Goal: Task Accomplishment & Management: Manage account settings

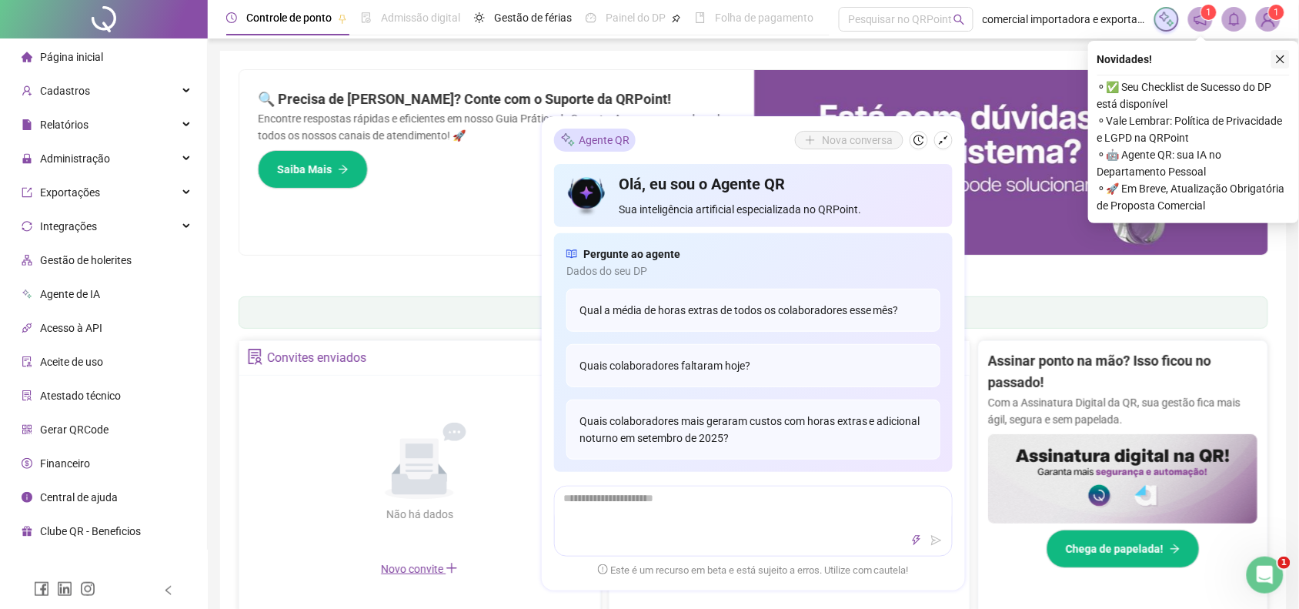
click at [1283, 56] on icon "close" at bounding box center [1280, 59] width 11 height 11
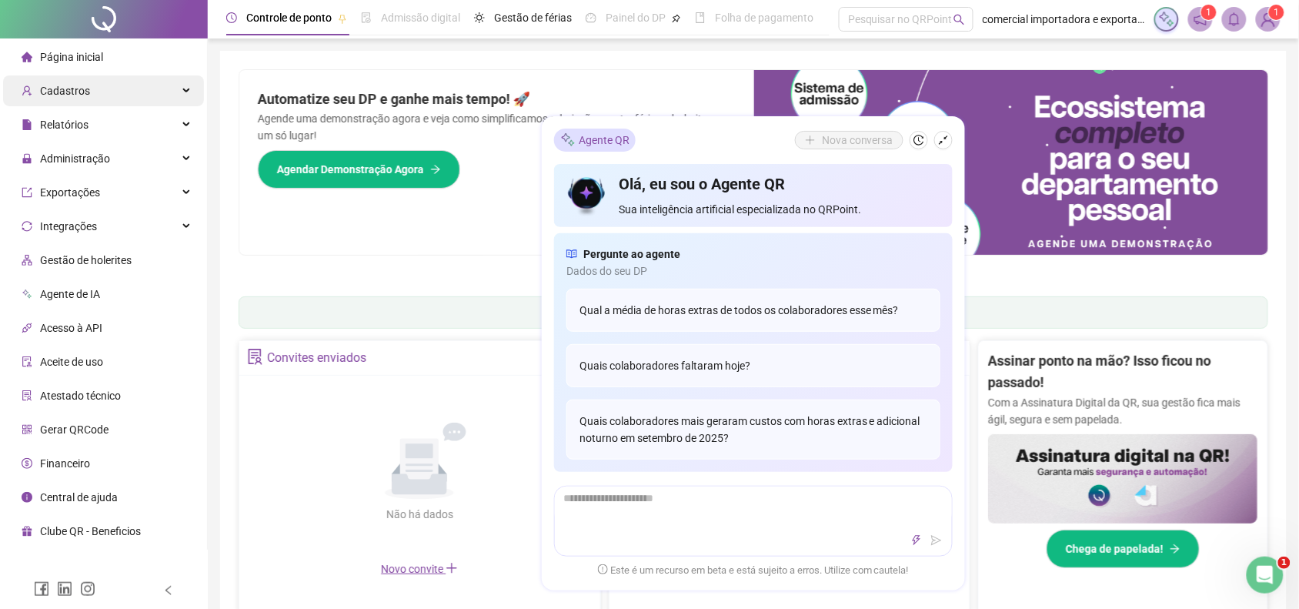
click at [189, 85] on div "Cadastros" at bounding box center [103, 90] width 201 height 31
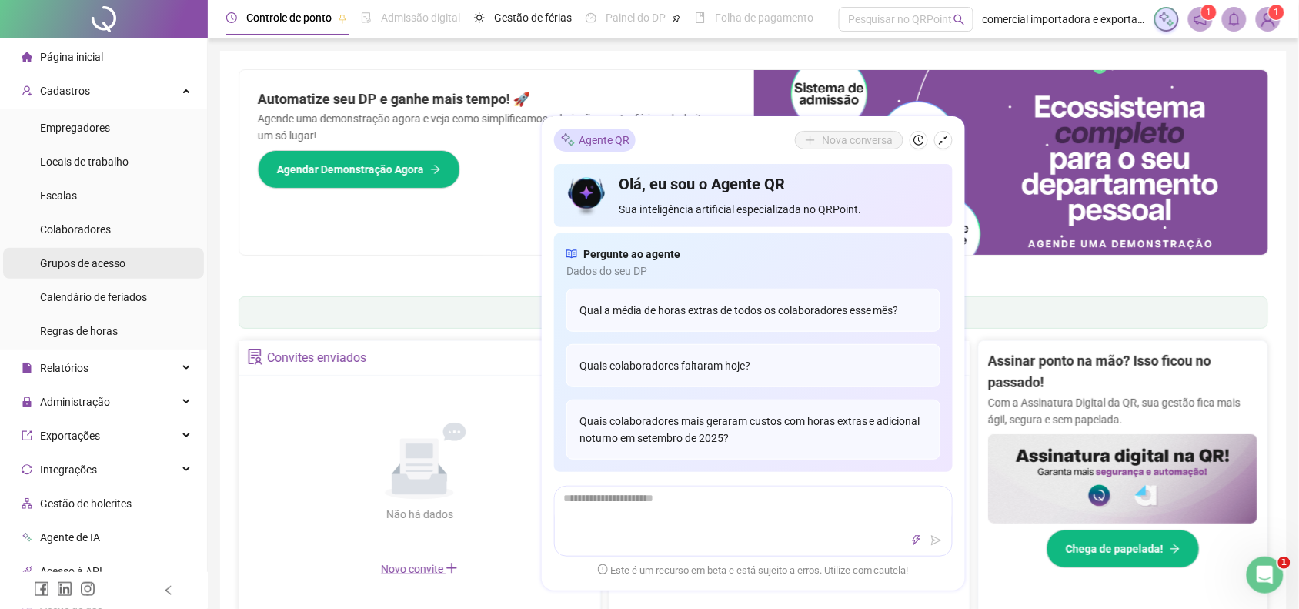
click at [82, 264] on span "Grupos de acesso" at bounding box center [82, 263] width 85 height 12
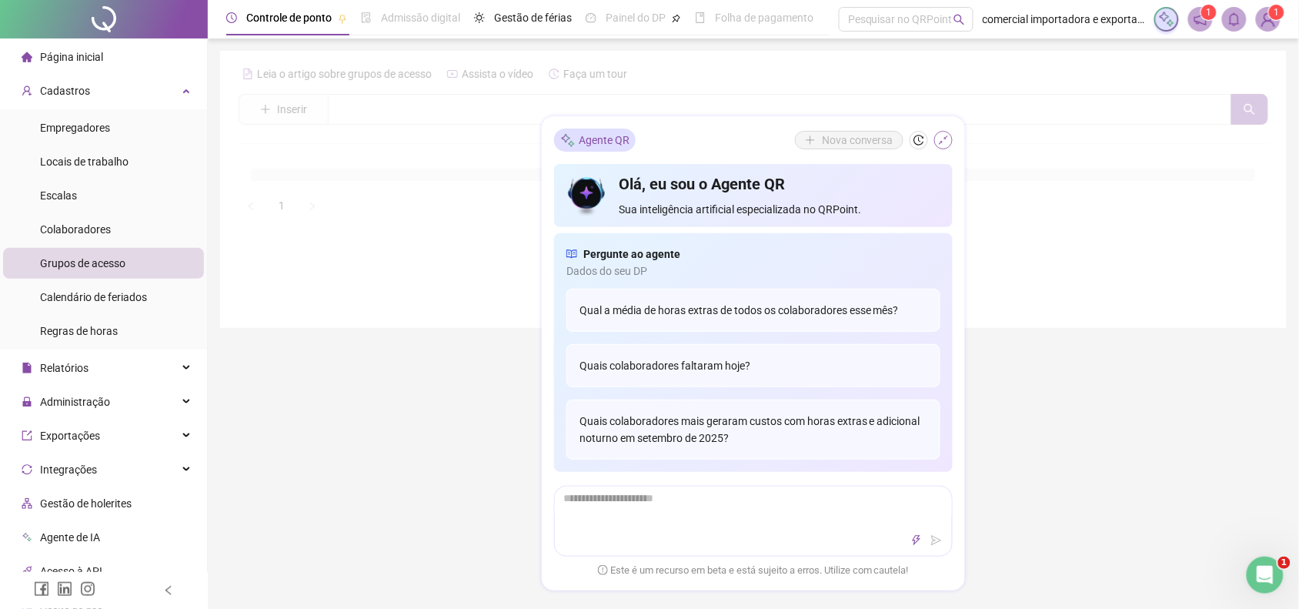
click at [944, 138] on icon "shrink" at bounding box center [943, 140] width 11 height 11
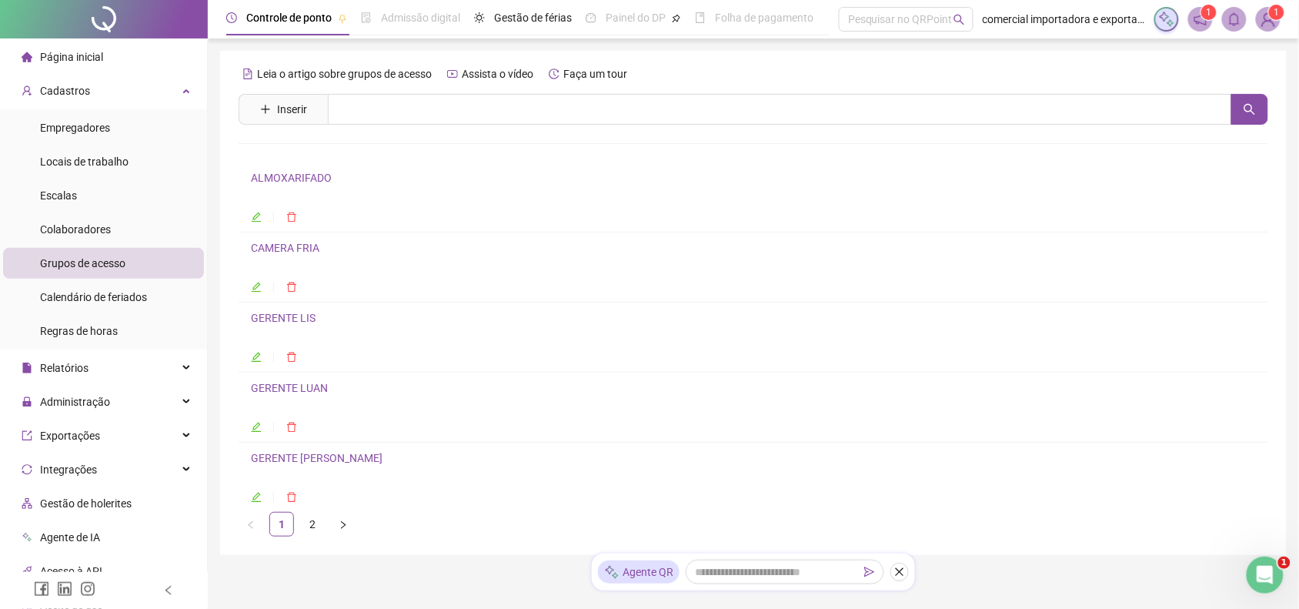
drag, startPoint x: 314, startPoint y: 532, endPoint x: 354, endPoint y: 542, distance: 41.2
click at [319, 532] on link "2" at bounding box center [312, 523] width 23 height 23
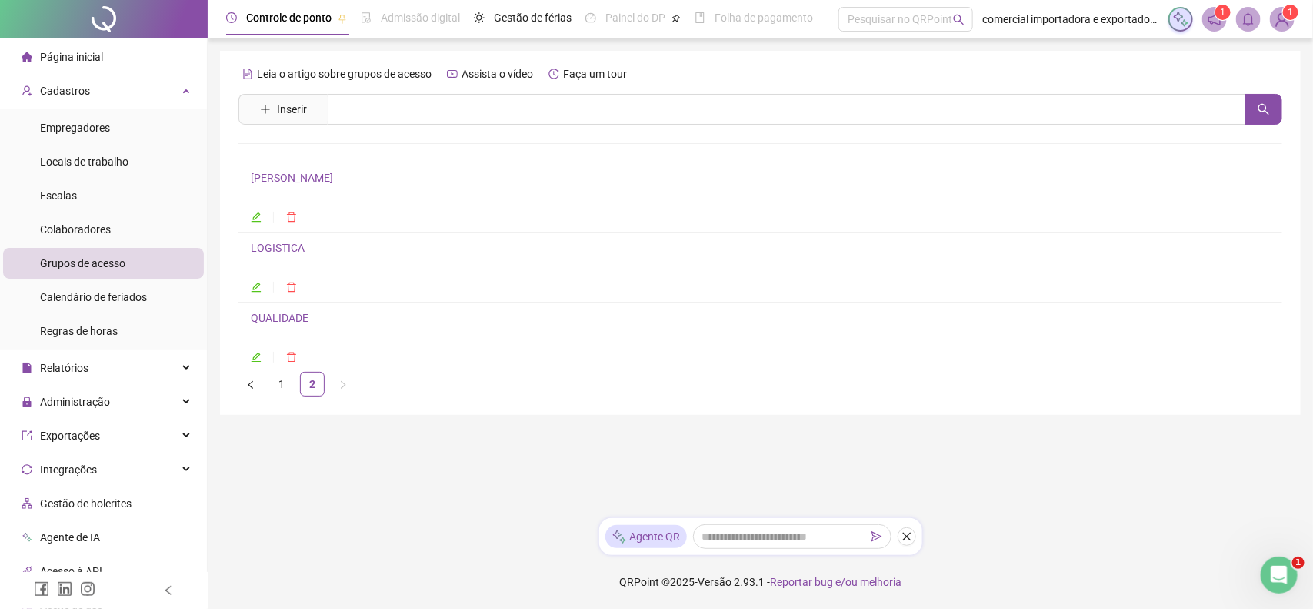
click at [294, 319] on link "QUALIDADE" at bounding box center [280, 318] width 58 height 12
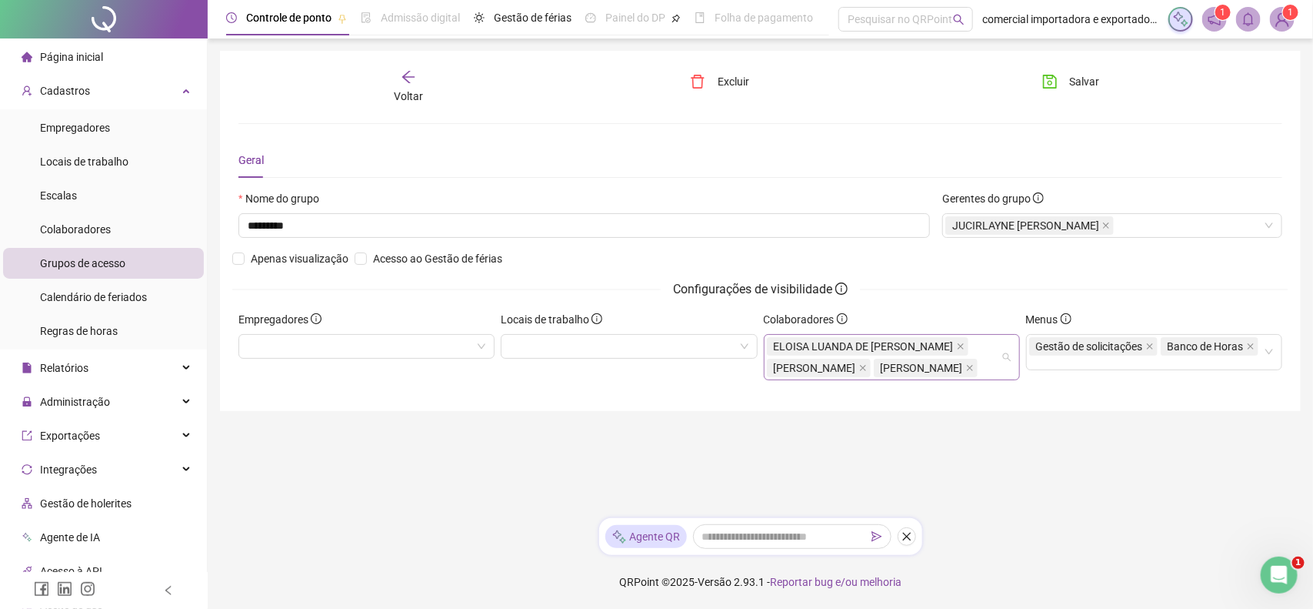
click at [994, 379] on div "ELOISA LUANDA DE [PERSON_NAME]" at bounding box center [884, 356] width 234 height 43
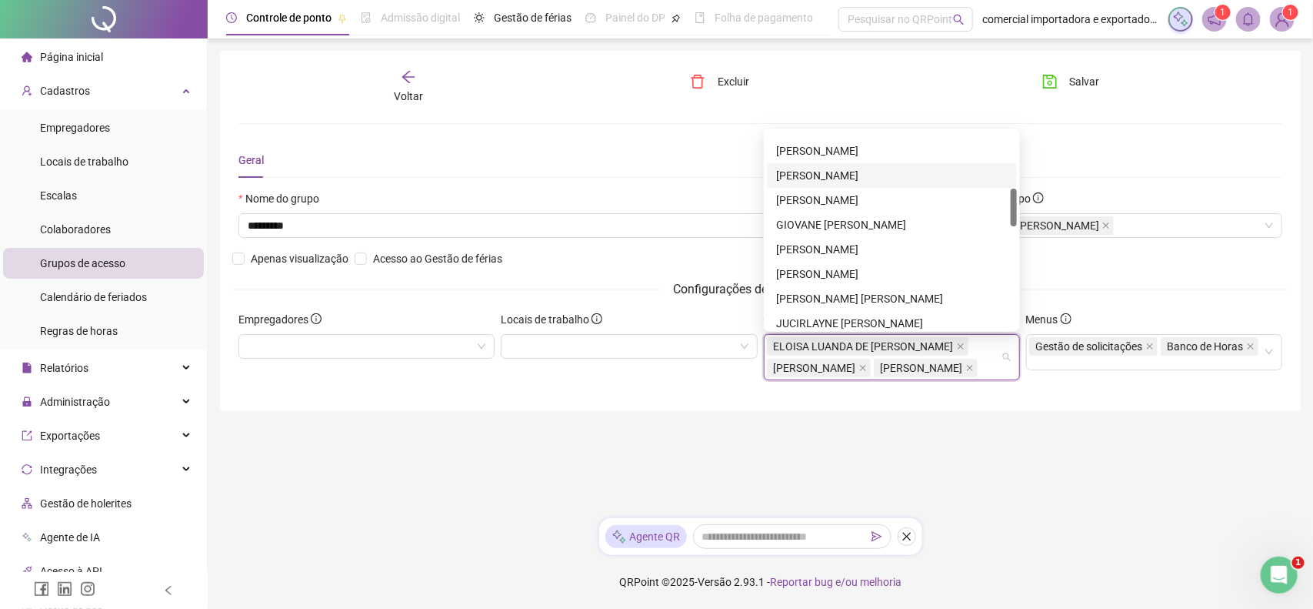
scroll to position [385, 0]
click at [831, 275] on div "[PERSON_NAME]" at bounding box center [892, 276] width 232 height 17
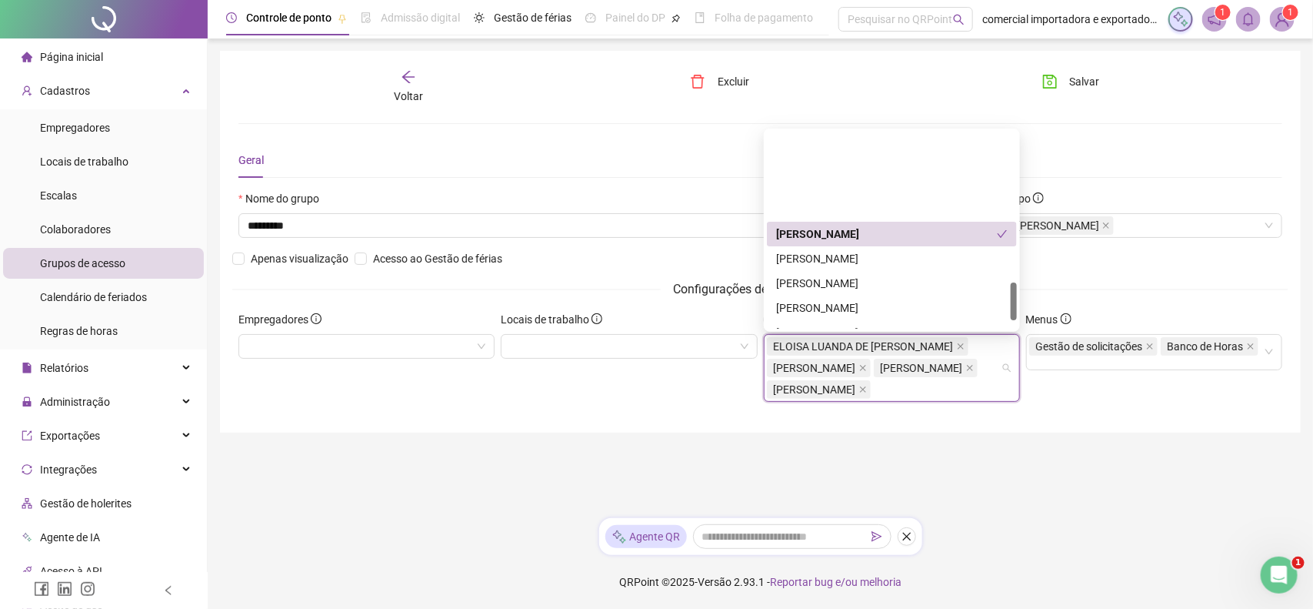
scroll to position [769, 0]
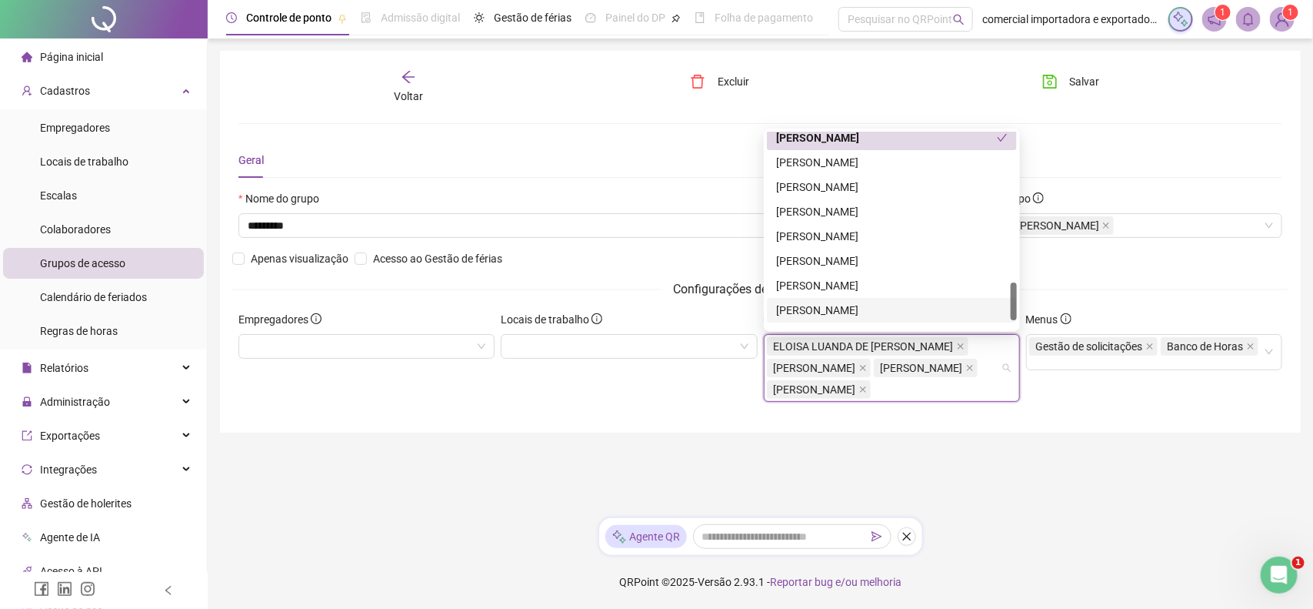
click at [799, 306] on div "[PERSON_NAME]" at bounding box center [892, 310] width 232 height 17
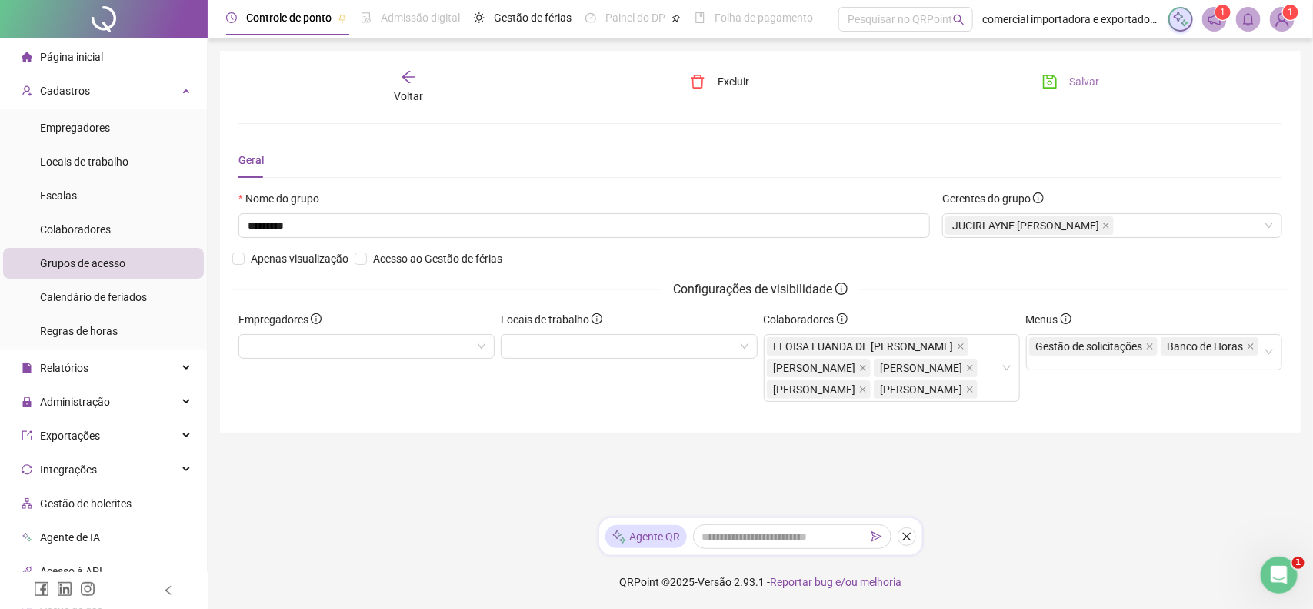
click at [1089, 82] on span "Salvar" at bounding box center [1085, 81] width 30 height 17
